Goal: Task Accomplishment & Management: Use online tool/utility

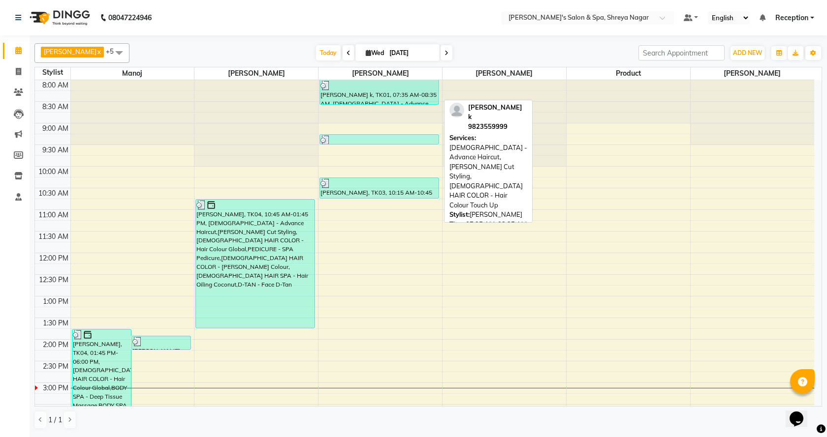
click at [371, 94] on div "[PERSON_NAME] k, TK01, 07:35 AM-08:35 AM, [DEMOGRAPHIC_DATA] - Advance Haircut,…" at bounding box center [379, 92] width 119 height 24
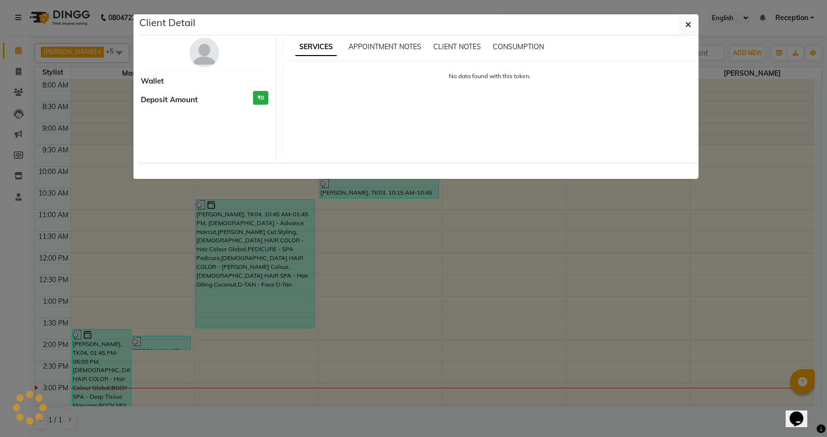
select select "3"
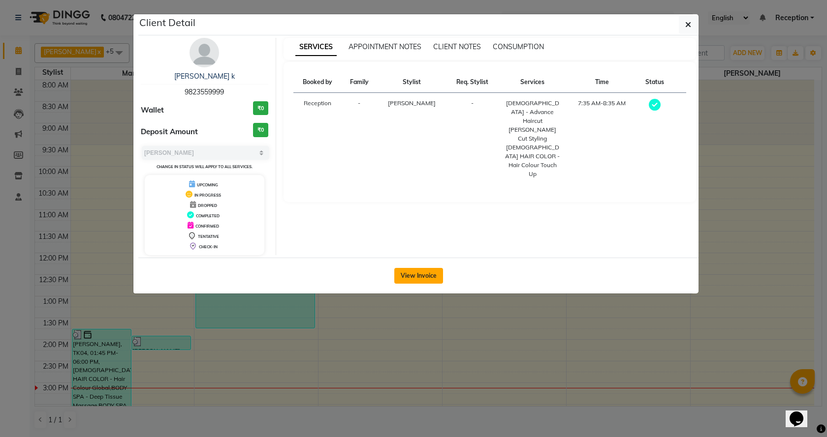
click at [411, 275] on button "View Invoice" at bounding box center [418, 276] width 49 height 16
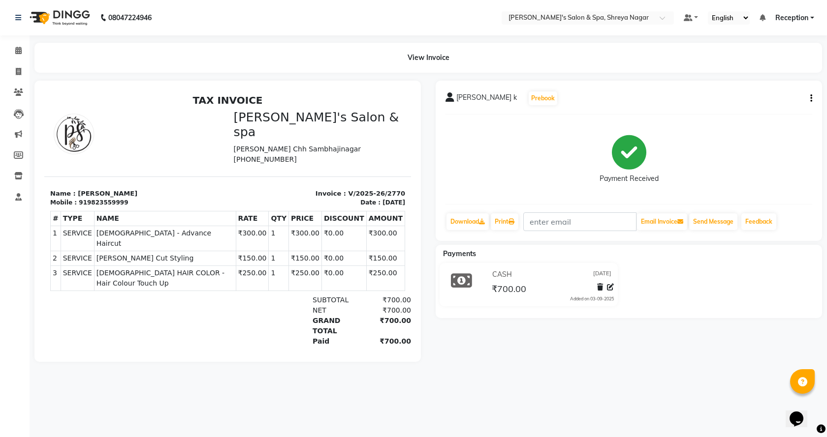
click at [804, 18] on span "Reception" at bounding box center [791, 18] width 33 height 10
click at [773, 65] on link "Sign out" at bounding box center [763, 67] width 90 height 15
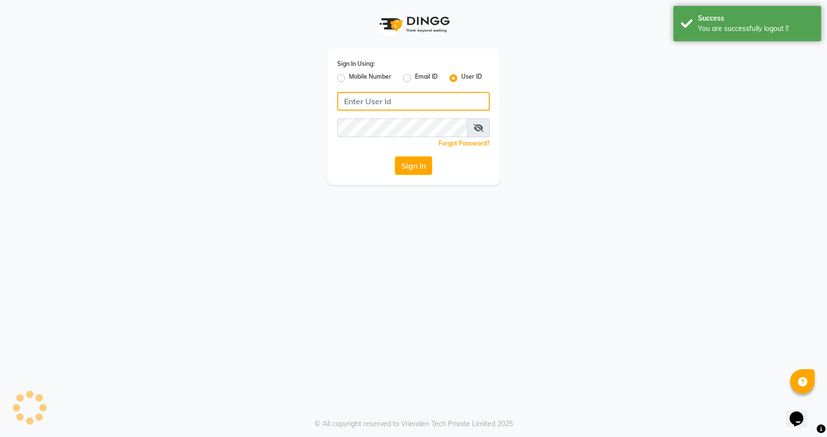
type input "7888023491"
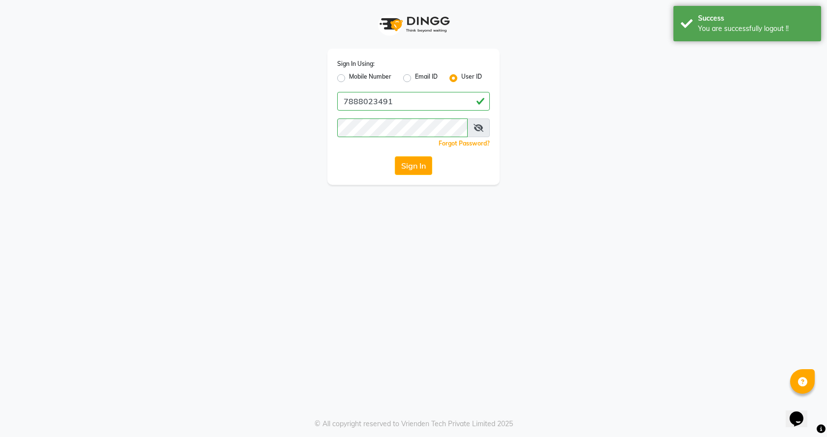
click at [415, 79] on label "Email ID" at bounding box center [426, 78] width 23 height 12
click at [415, 79] on input "Email ID" at bounding box center [418, 75] width 6 height 6
radio input "true"
radio input "false"
click at [461, 76] on label "User ID" at bounding box center [471, 78] width 21 height 12
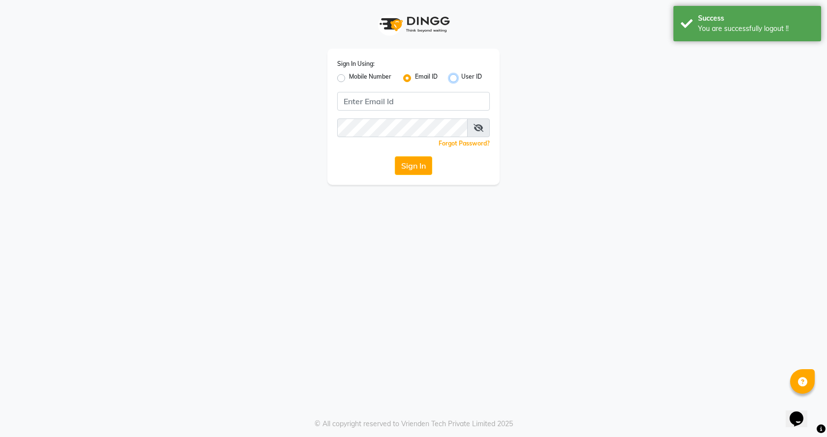
click at [461, 76] on input "User ID" at bounding box center [464, 75] width 6 height 6
radio input "true"
radio input "false"
drag, startPoint x: 432, startPoint y: 108, endPoint x: 448, endPoint y: 103, distance: 17.0
click at [433, 108] on input "Username" at bounding box center [413, 101] width 153 height 19
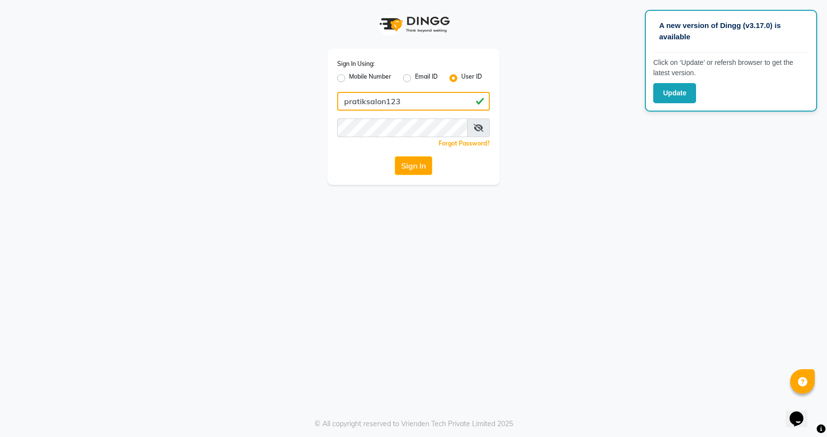
type input "pratiksalon123"
drag, startPoint x: 493, startPoint y: 232, endPoint x: 490, endPoint y: 224, distance: 8.6
click at [493, 231] on div "A new version of Dingg (v3.17.0) is available Click on ‘Update’ or refersh brow…" at bounding box center [413, 218] width 827 height 437
click at [432, 166] on button "Sign In" at bounding box center [413, 165] width 37 height 19
